Goal: Find specific fact

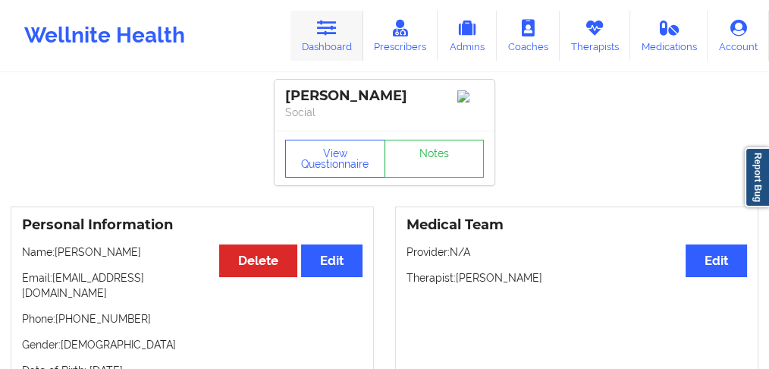
click at [331, 41] on link "Dashboard" at bounding box center [327, 36] width 73 height 50
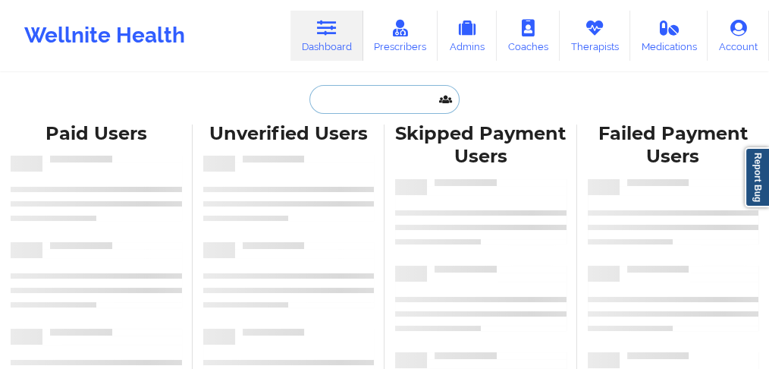
click at [319, 105] on input "text" at bounding box center [384, 99] width 150 height 29
paste input "HOPE MITCHELL"
type input "HOPE MITCHELL"
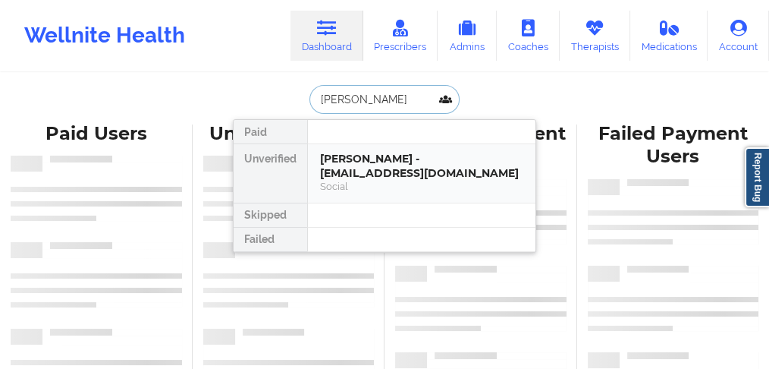
click at [344, 165] on div "Hope Mitchell - hopemitch28@gmail.com" at bounding box center [421, 166] width 203 height 28
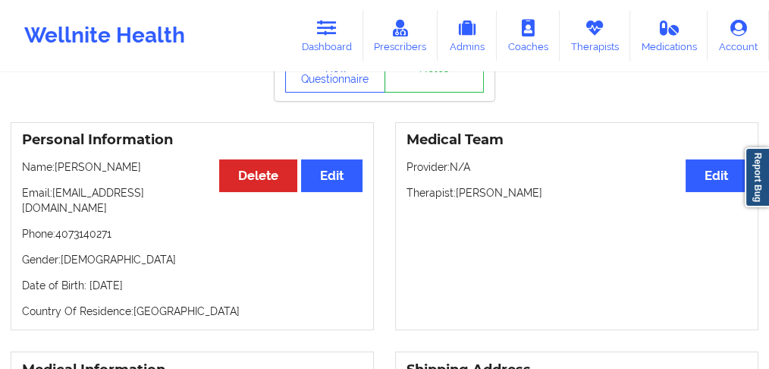
scroll to position [101, 0]
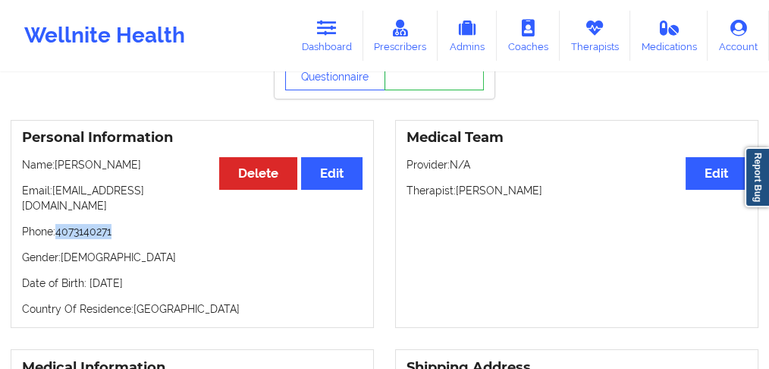
drag, startPoint x: 118, startPoint y: 215, endPoint x: 57, endPoint y: 219, distance: 60.8
click at [57, 224] on p "Phone: 4073140271" at bounding box center [192, 231] width 341 height 15
copy p "4073140271"
